Goal: Task Accomplishment & Management: Use online tool/utility

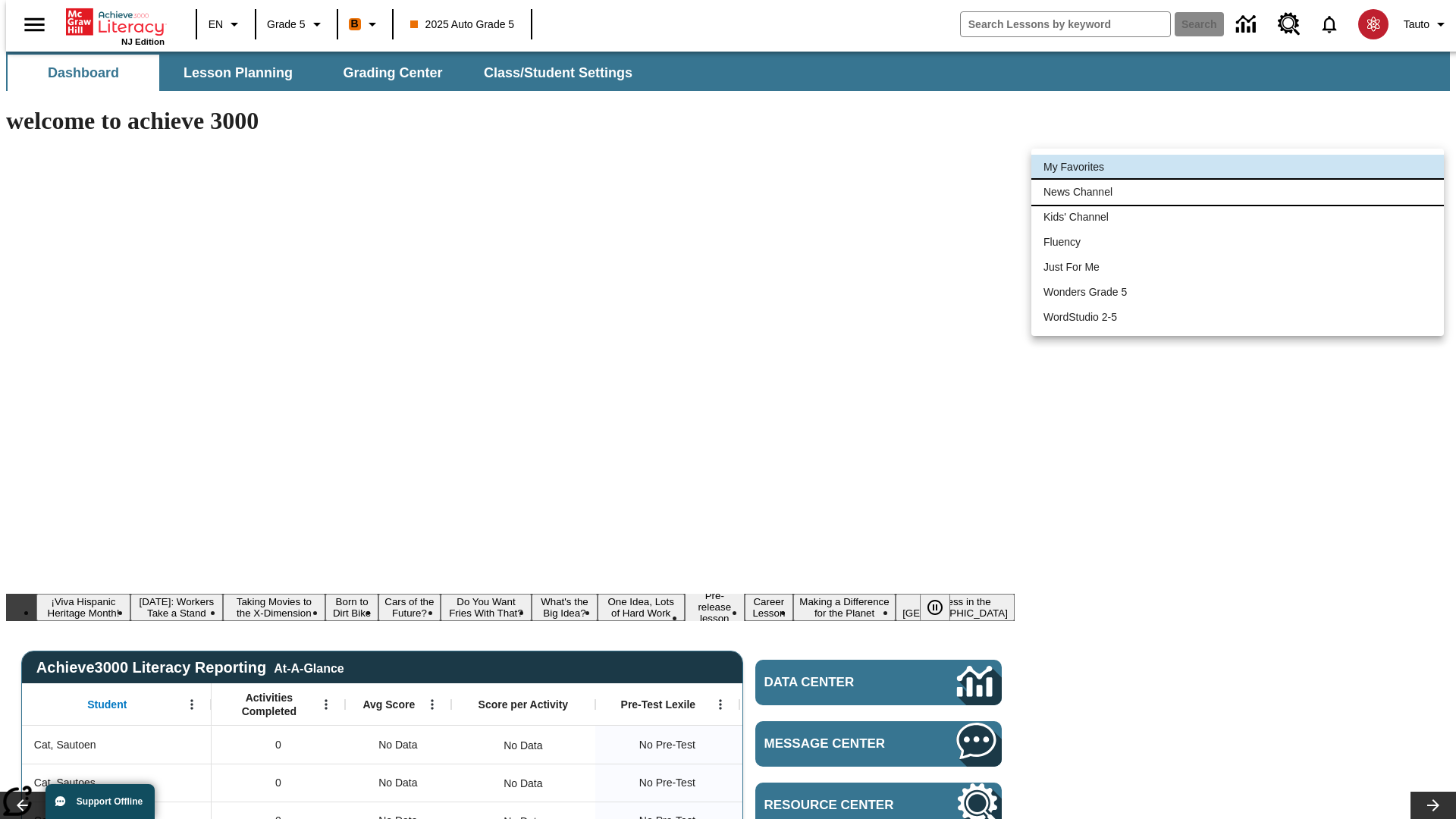
click at [1237, 192] on li "News Channel" at bounding box center [1237, 192] width 412 height 25
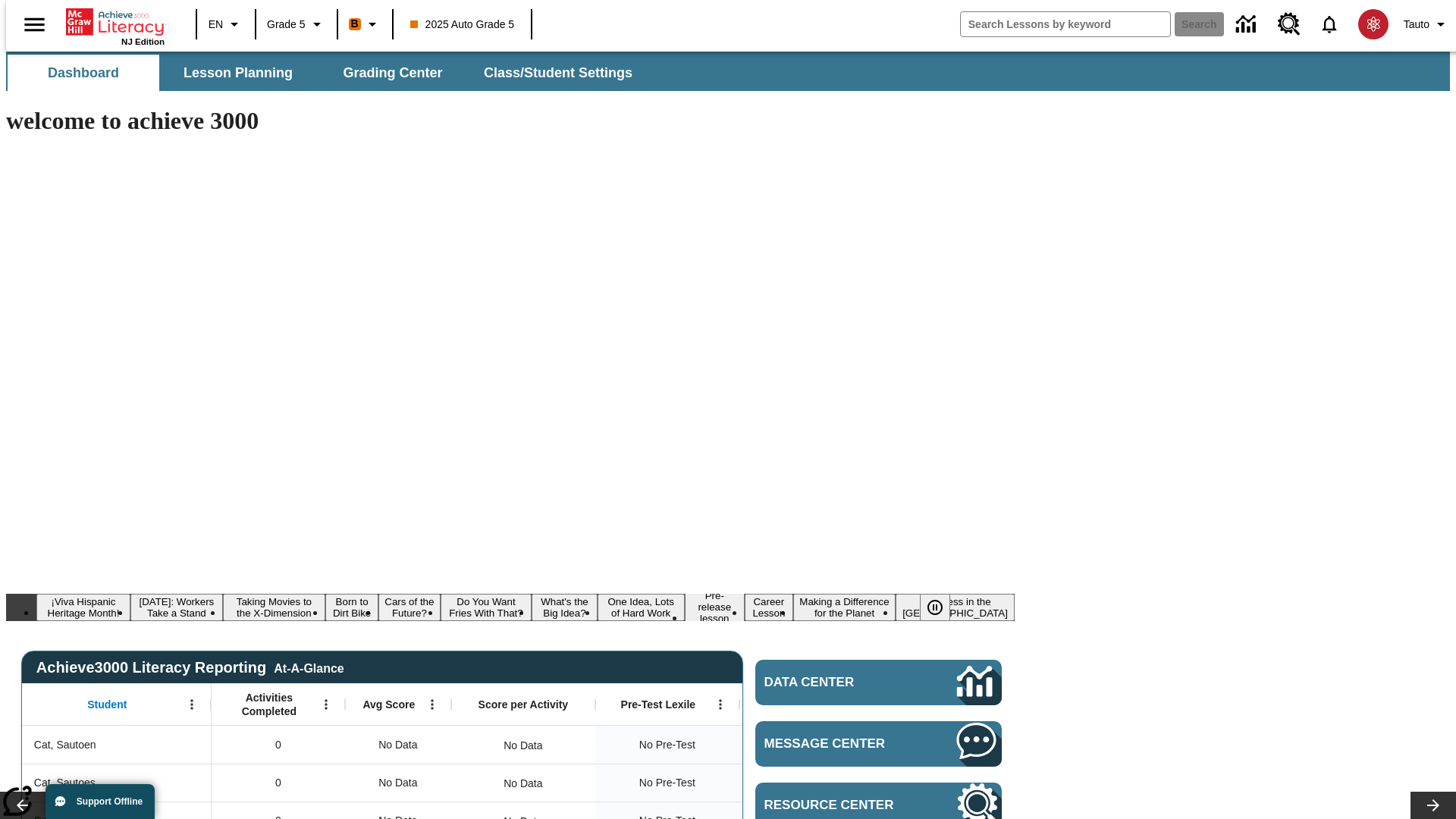
type input "120"
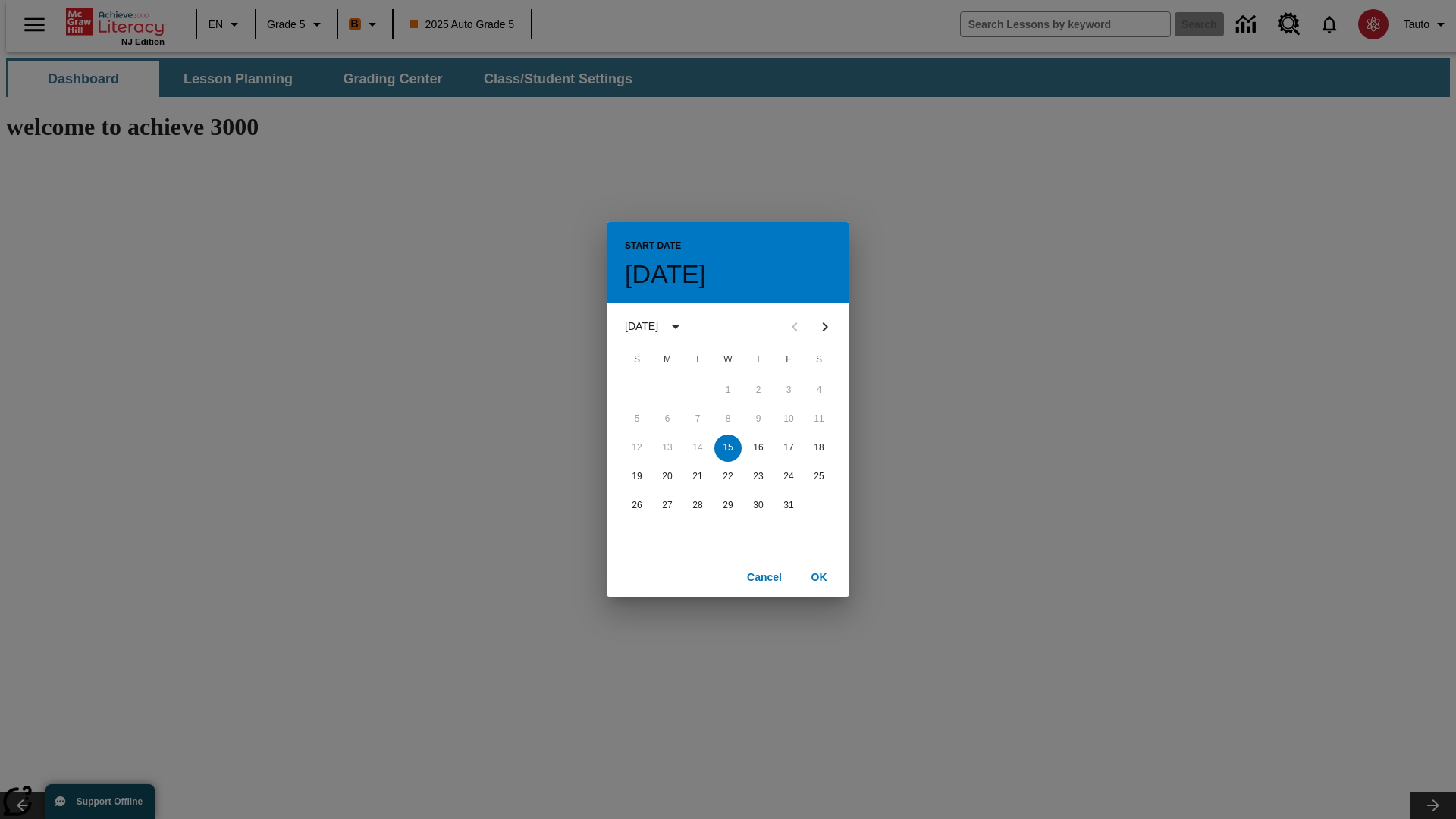
scroll to position [0, 0]
click at [728, 448] on button "15" at bounding box center [728, 449] width 27 height 27
click at [819, 576] on button "OK" at bounding box center [819, 577] width 49 height 28
